Goal: Find contact information: Find contact information

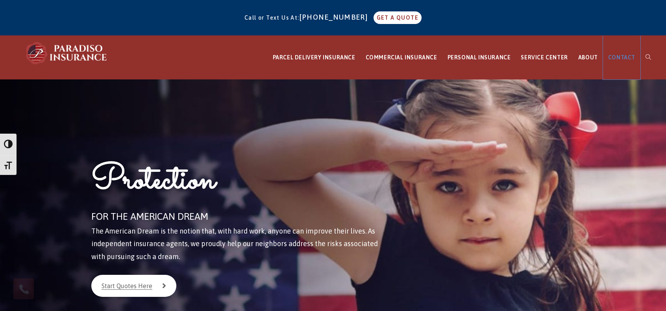
click at [622, 59] on span "CONTACT" at bounding box center [621, 57] width 27 height 6
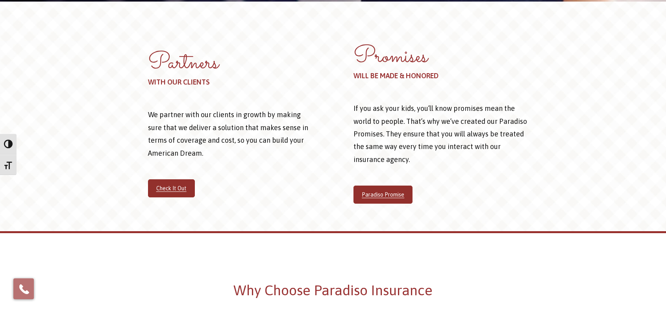
scroll to position [364, 0]
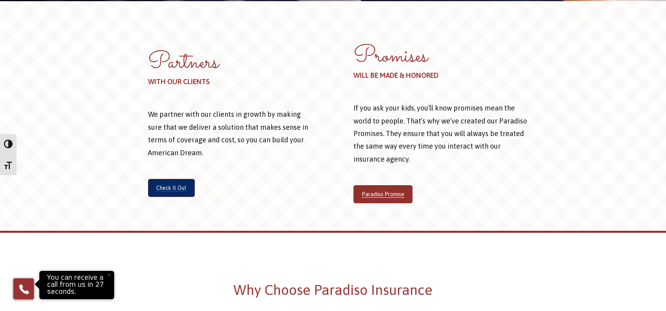
click at [178, 190] on link "Check It Out" at bounding box center [171, 188] width 47 height 18
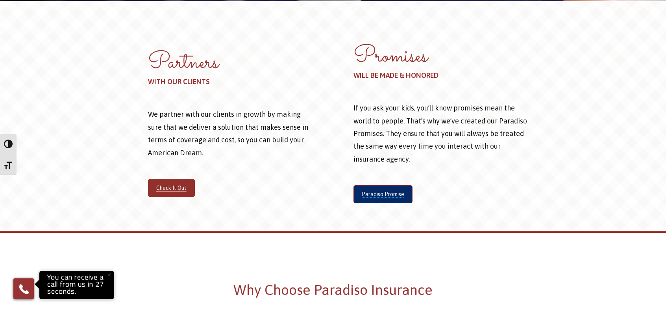
click at [364, 190] on link "Paradiso Promise" at bounding box center [382, 194] width 59 height 18
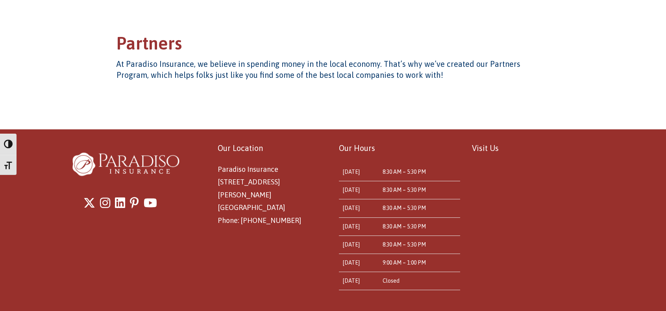
scroll to position [108, 0]
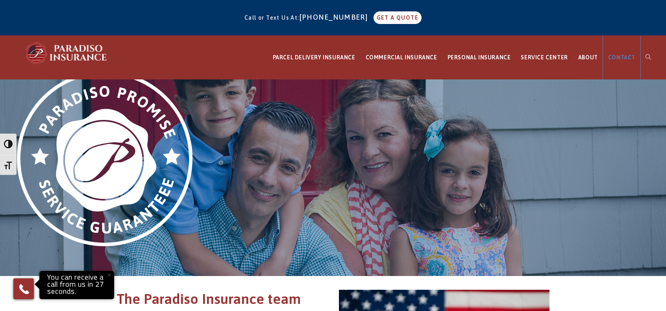
click at [611, 54] on link "CONTACT" at bounding box center [621, 58] width 37 height 44
